Goal: Information Seeking & Learning: Learn about a topic

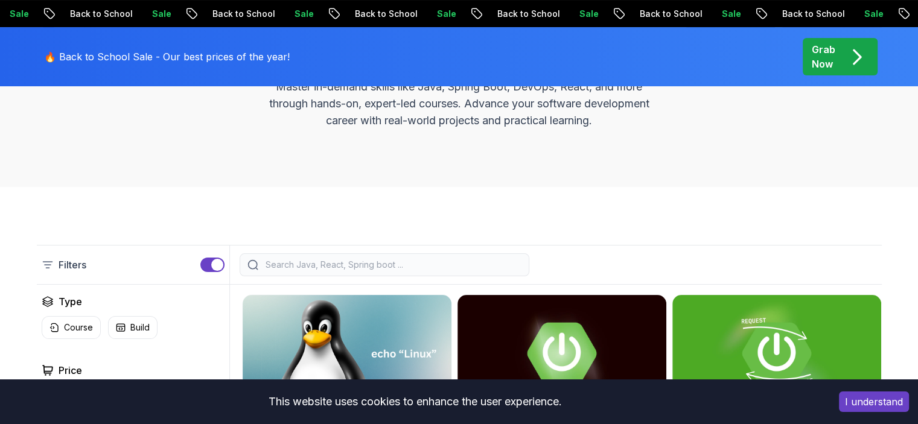
scroll to position [181, 0]
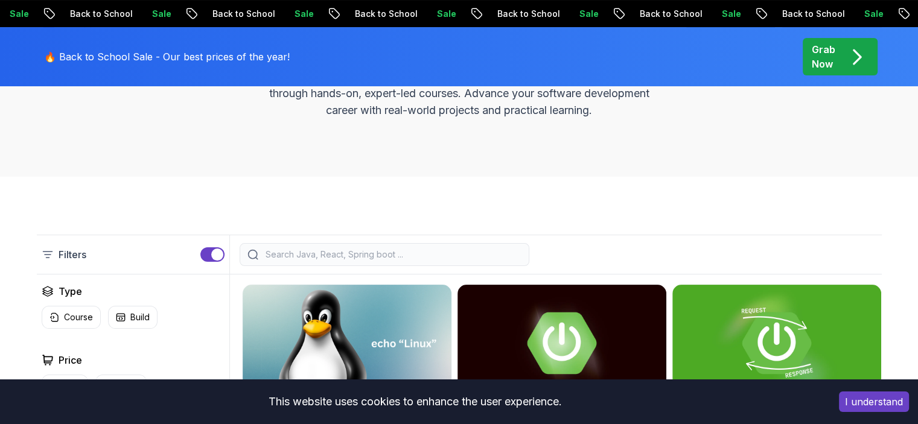
click at [856, 400] on button "I understand" at bounding box center [874, 402] width 70 height 21
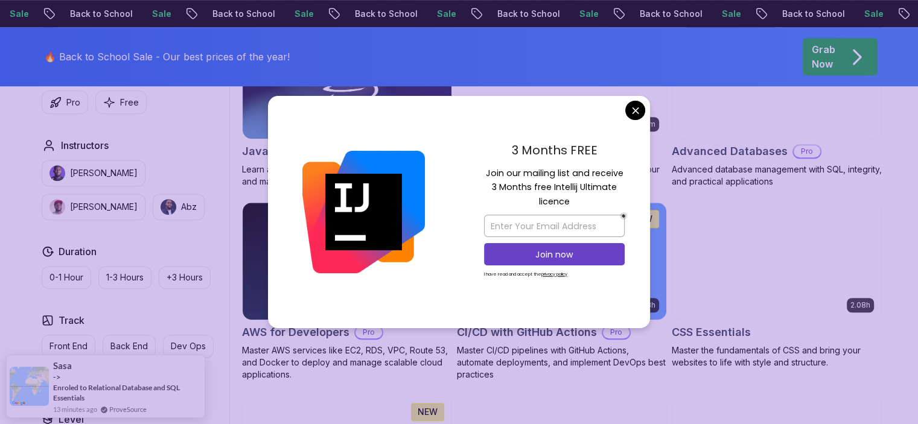
scroll to position [845, 0]
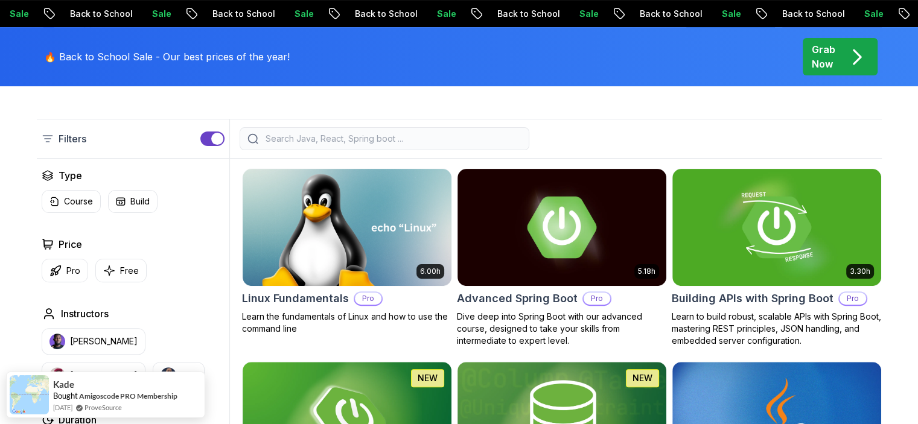
scroll to position [423, 0]
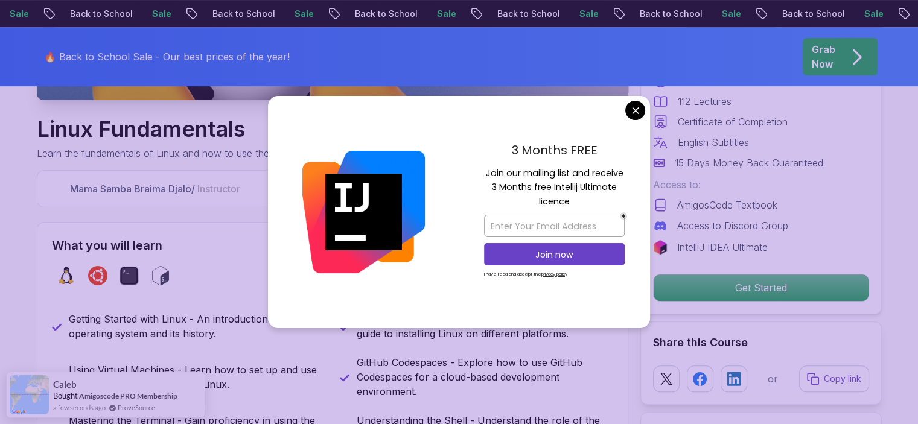
scroll to position [423, 0]
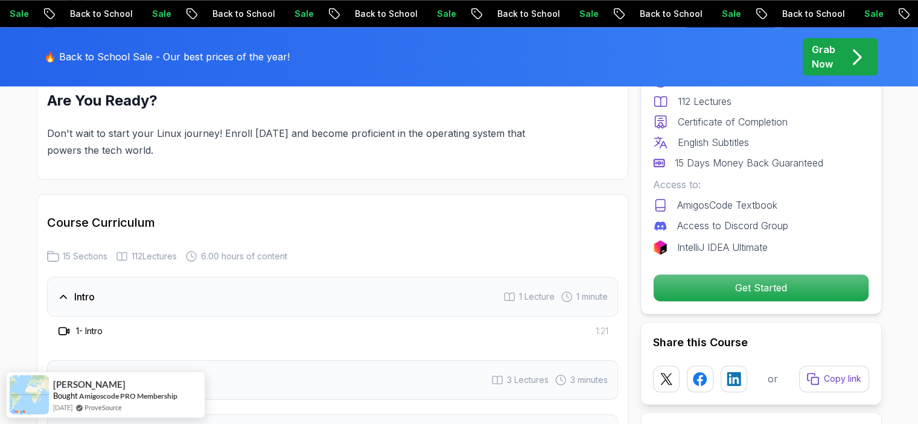
scroll to position [1388, 0]
